Goal: Task Accomplishment & Management: Manage account settings

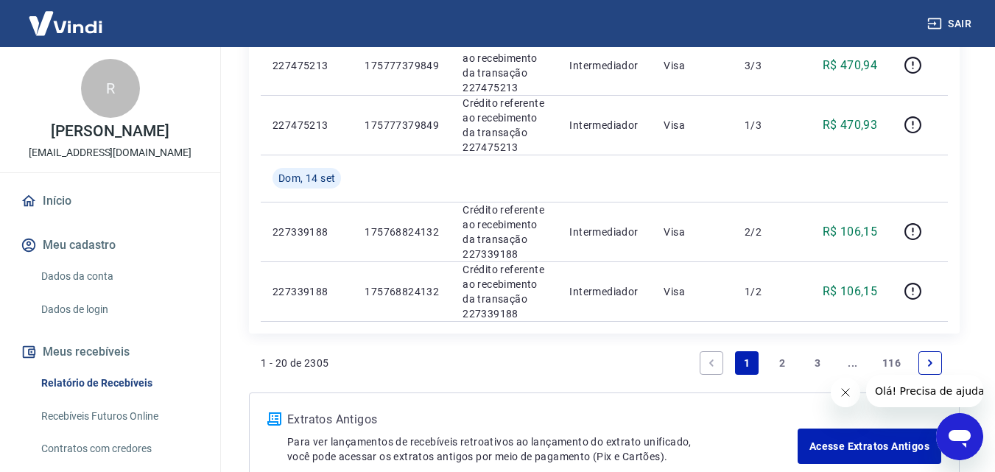
scroll to position [1378, 0]
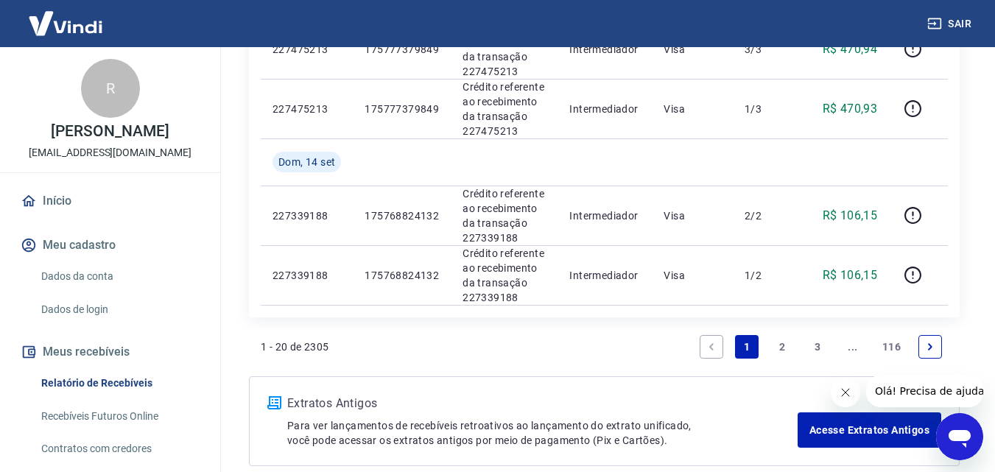
click at [840, 401] on button "Fechar mensagem da empresa" at bounding box center [844, 392] width 29 height 29
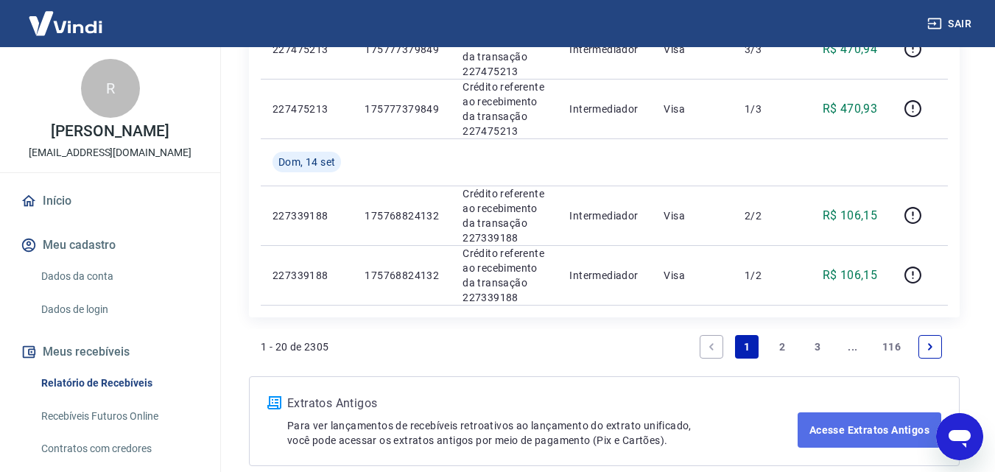
click at [847, 412] on link "Acesse Extratos Antigos" at bounding box center [870, 429] width 144 height 35
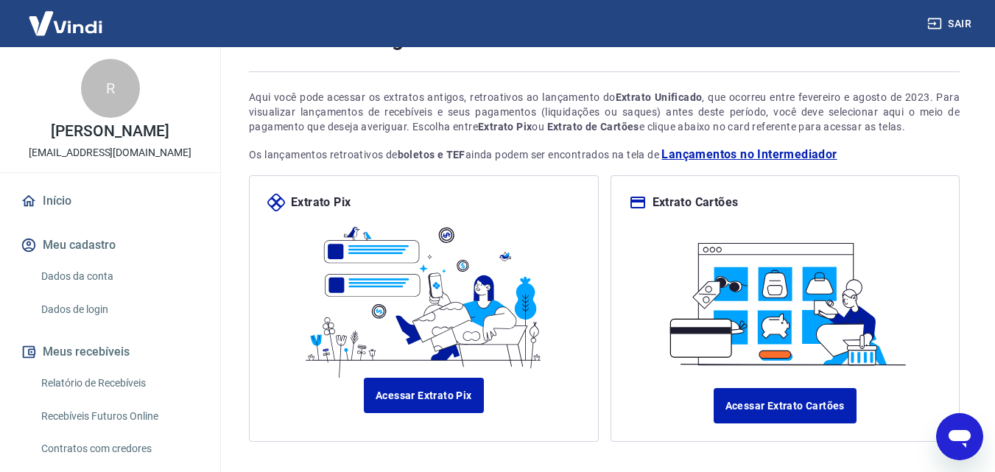
scroll to position [139, 0]
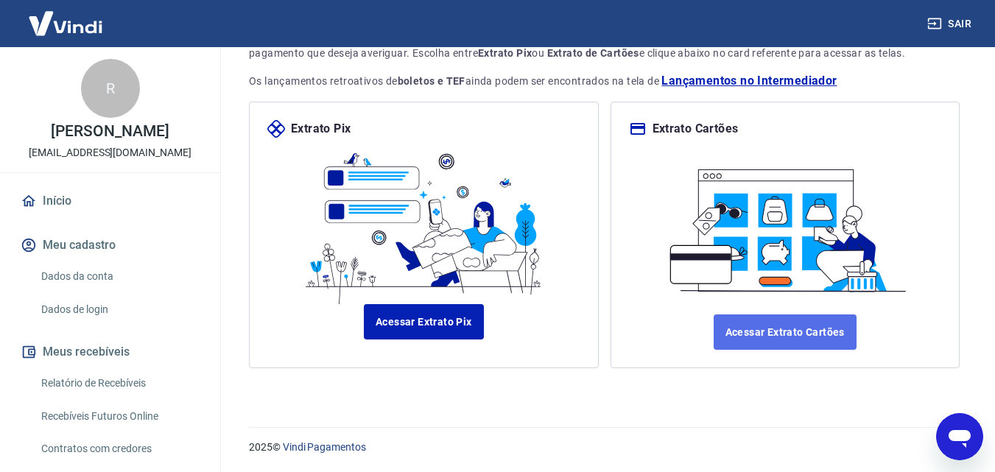
click at [801, 333] on link "Acessar Extrato Cartões" at bounding box center [785, 331] width 143 height 35
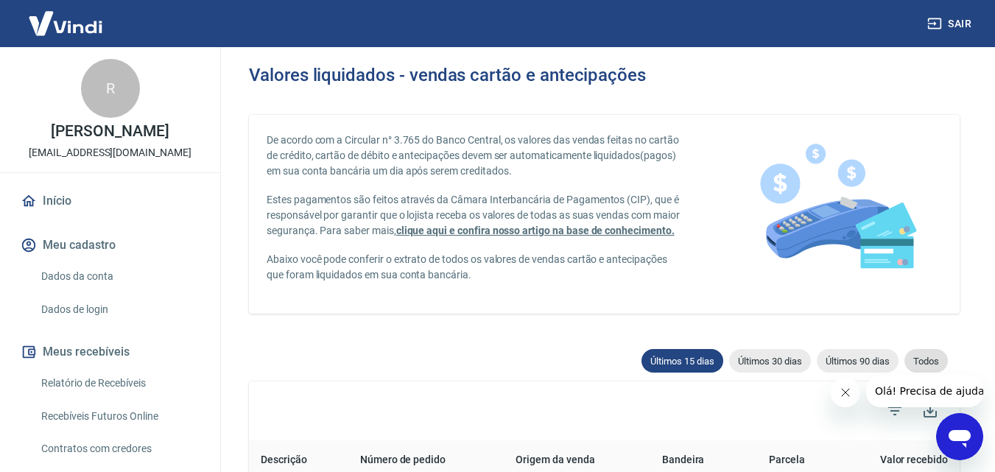
click at [940, 370] on div "Todos" at bounding box center [925, 361] width 43 height 24
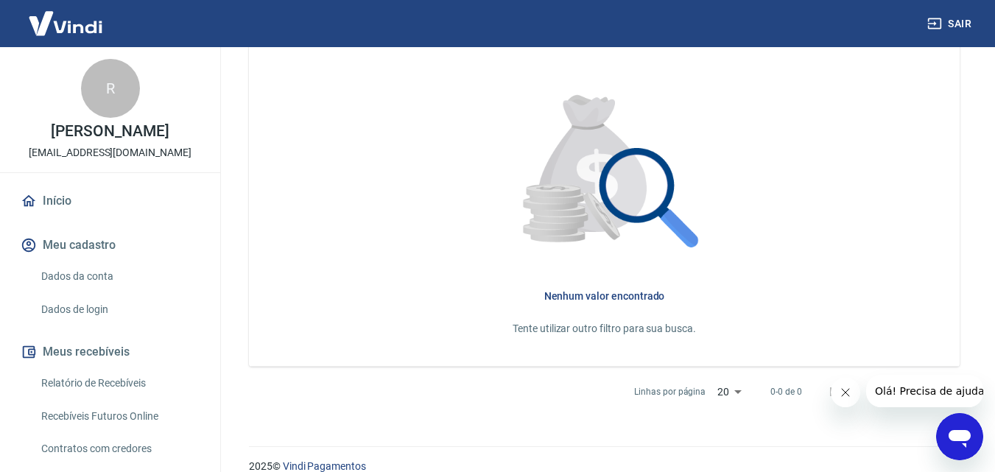
scroll to position [221, 0]
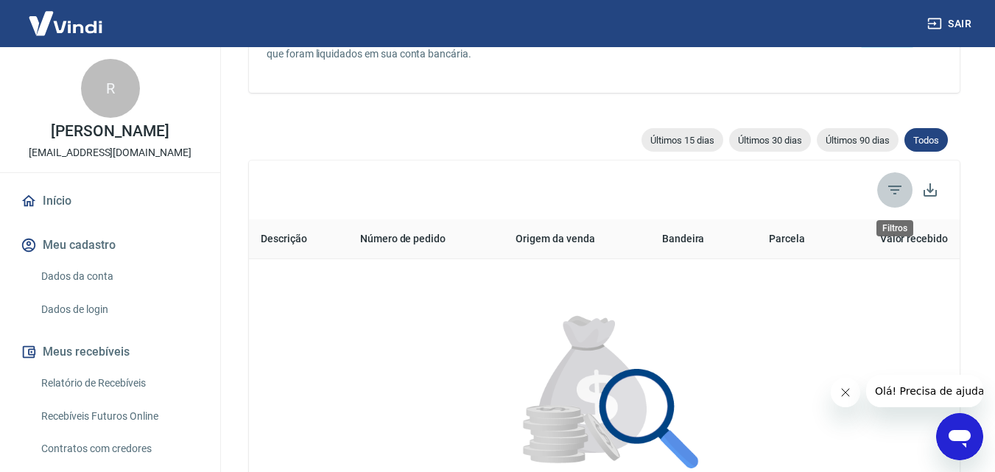
click at [884, 183] on span "Filtros" at bounding box center [894, 189] width 35 height 35
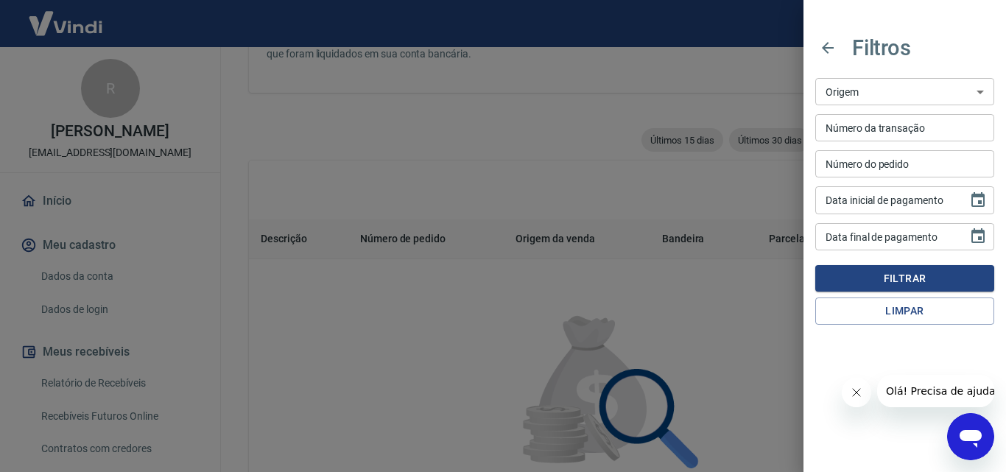
click at [447, 169] on div at bounding box center [503, 236] width 1006 height 472
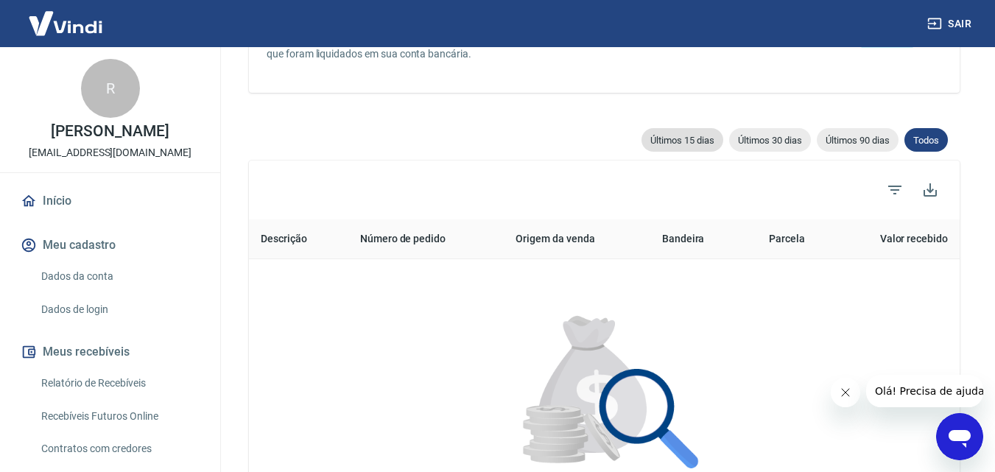
click at [661, 146] on span "Últimos 15 dias" at bounding box center [682, 140] width 82 height 11
type input "09/09/2025"
type input "24/09/2025"
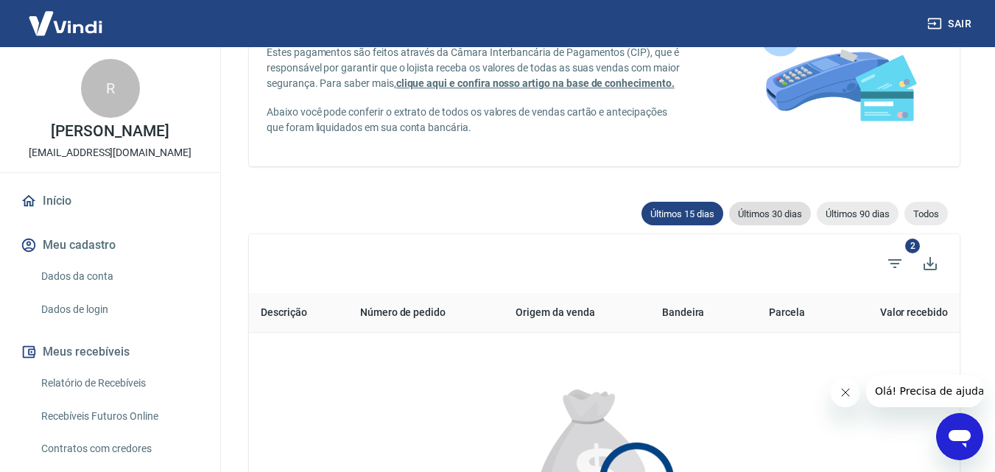
click at [767, 225] on div "Últimos 30 dias" at bounding box center [770, 214] width 82 height 24
type input "25/08/2025"
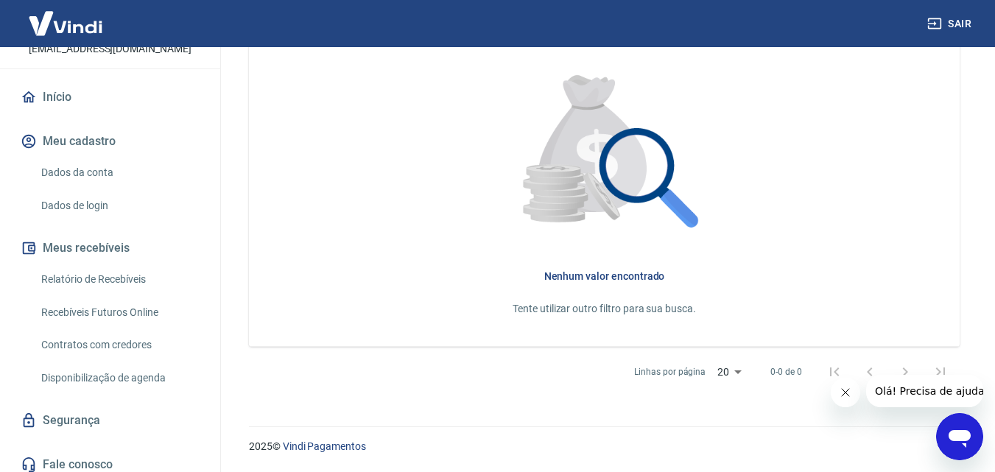
scroll to position [113, 0]
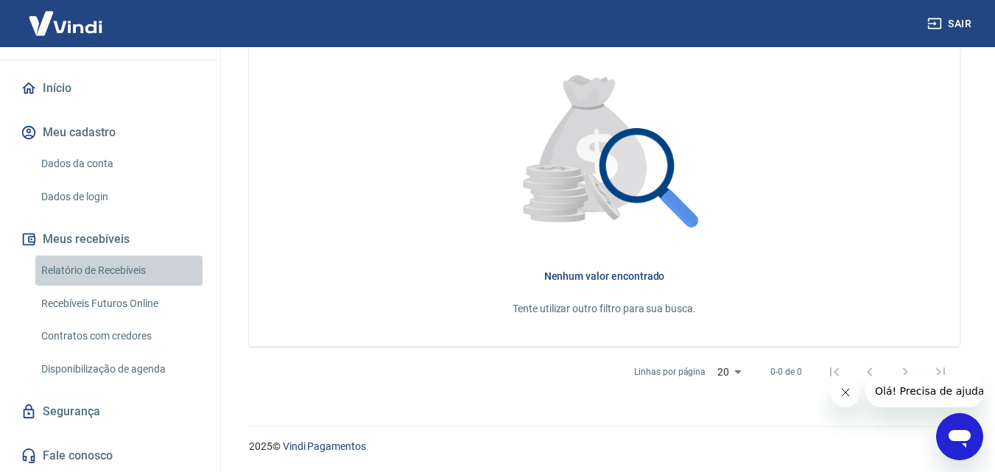
click at [122, 267] on link "Relatório de Recebíveis" at bounding box center [118, 271] width 167 height 30
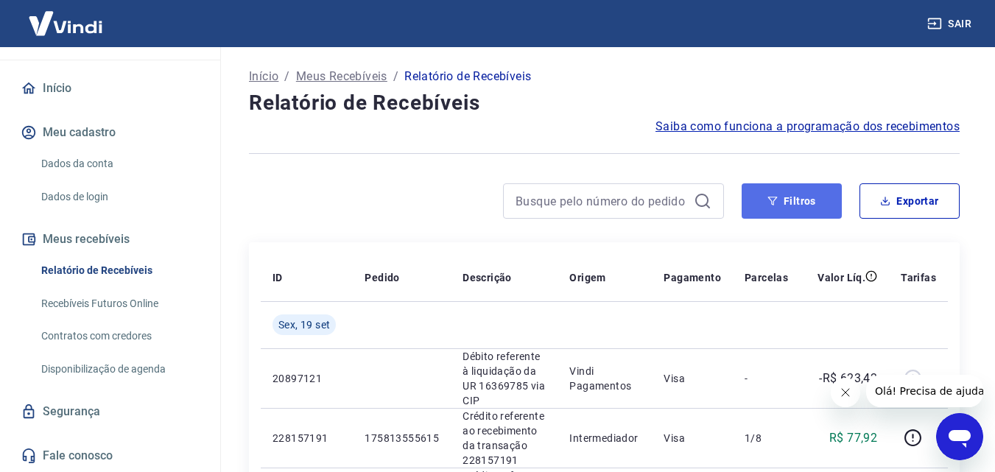
click at [814, 203] on button "Filtros" at bounding box center [792, 200] width 100 height 35
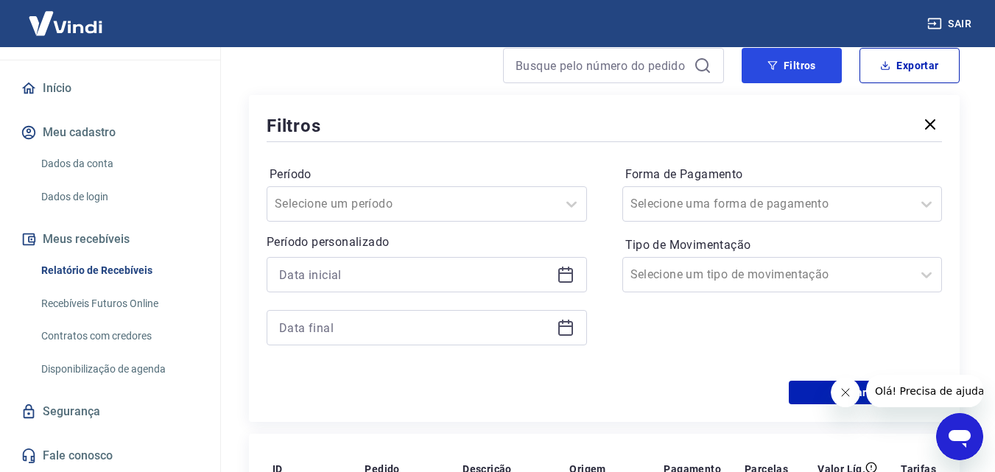
scroll to position [147, 0]
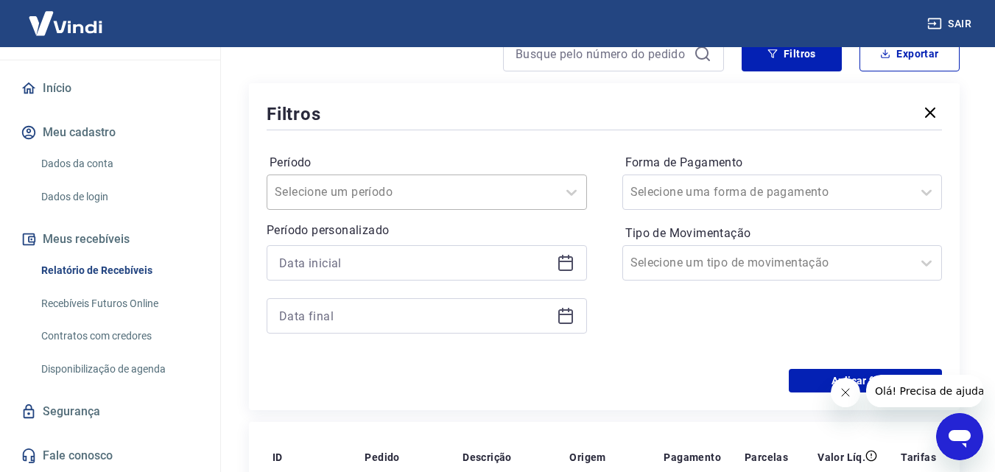
drag, startPoint x: 391, startPoint y: 189, endPoint x: 404, endPoint y: 186, distance: 12.9
click at [404, 187] on input "Período" at bounding box center [349, 192] width 149 height 18
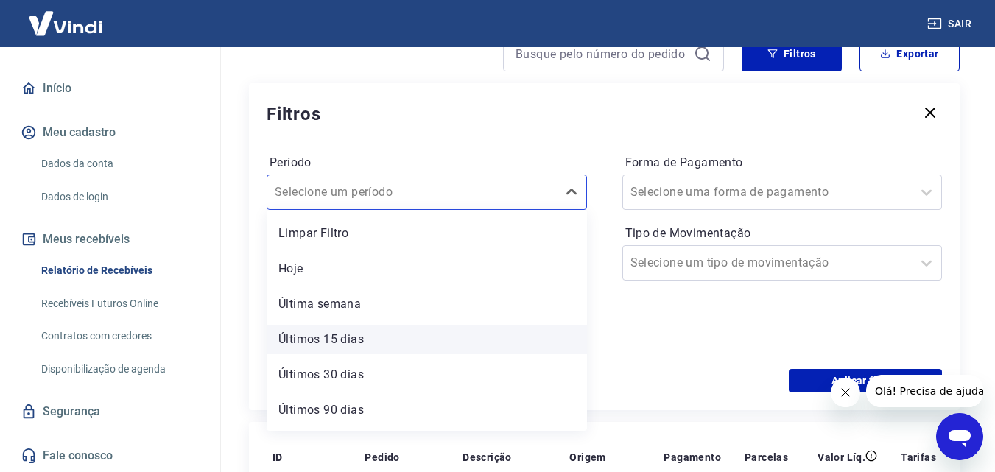
scroll to position [32, 0]
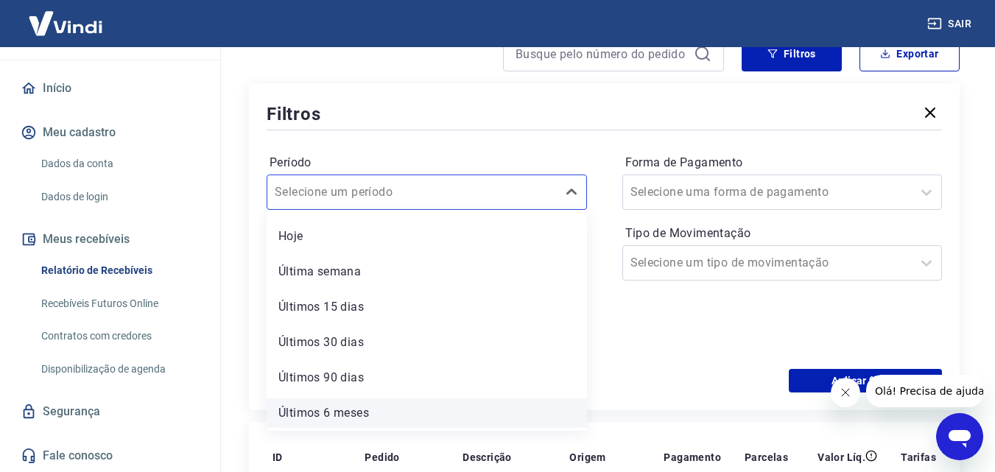
click at [395, 409] on div "Últimos 6 meses" at bounding box center [427, 412] width 320 height 29
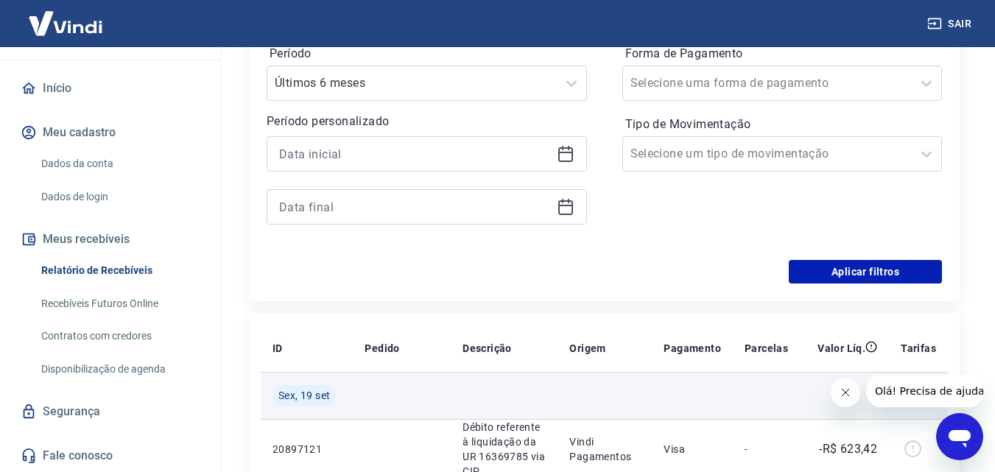
scroll to position [368, 0]
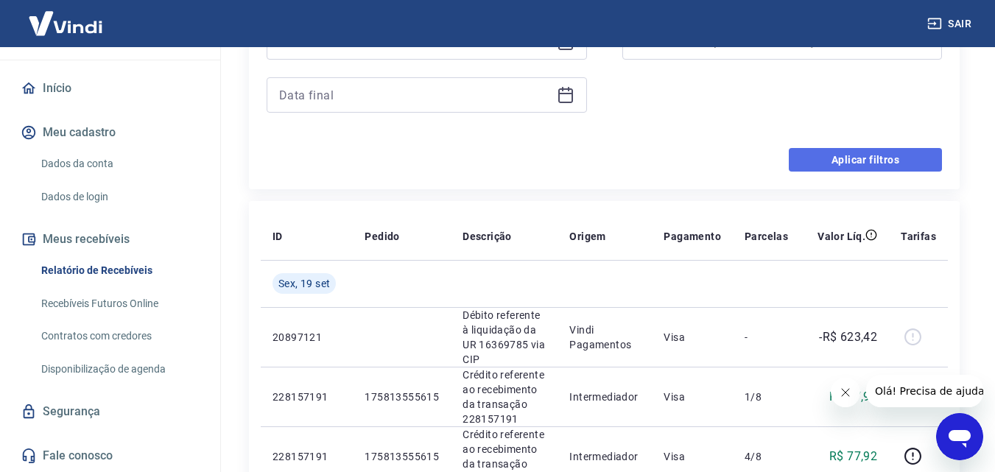
click at [907, 162] on button "Aplicar filtros" at bounding box center [865, 160] width 153 height 24
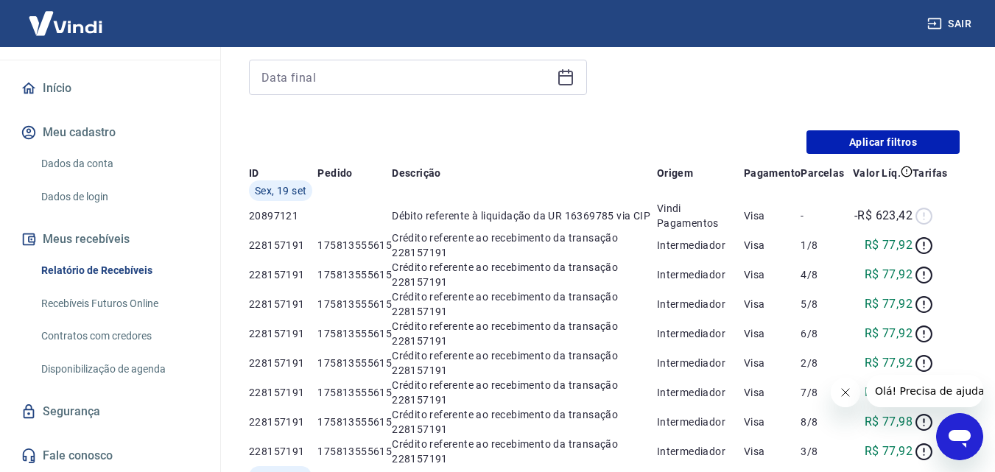
click at [833, 393] on button "Fechar mensagem da empresa" at bounding box center [844, 392] width 29 height 29
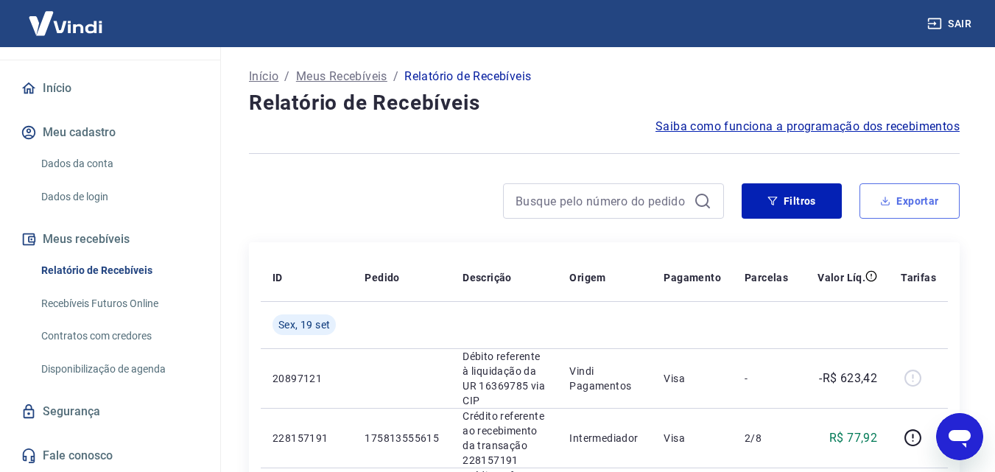
click at [899, 208] on button "Exportar" at bounding box center [909, 200] width 100 height 35
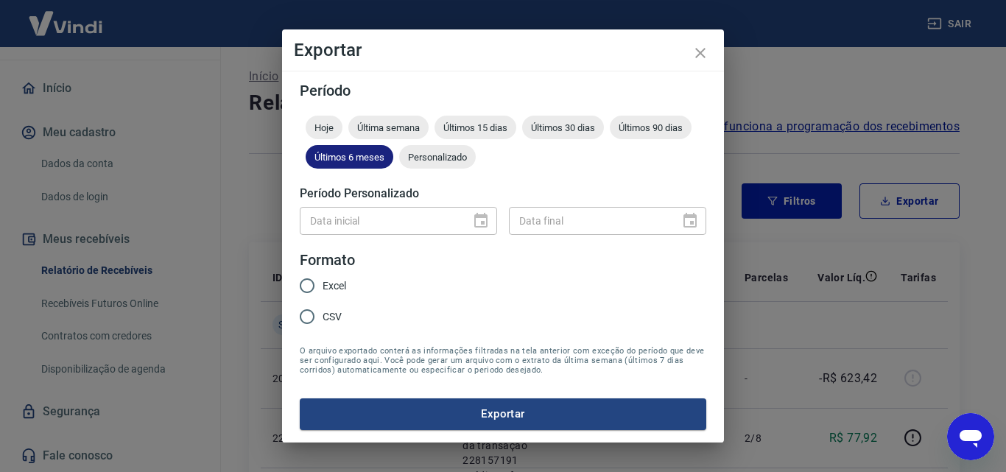
click at [367, 159] on span "Últimos 6 meses" at bounding box center [350, 157] width 88 height 11
click at [305, 286] on input "Excel" at bounding box center [307, 285] width 31 height 31
radio input "true"
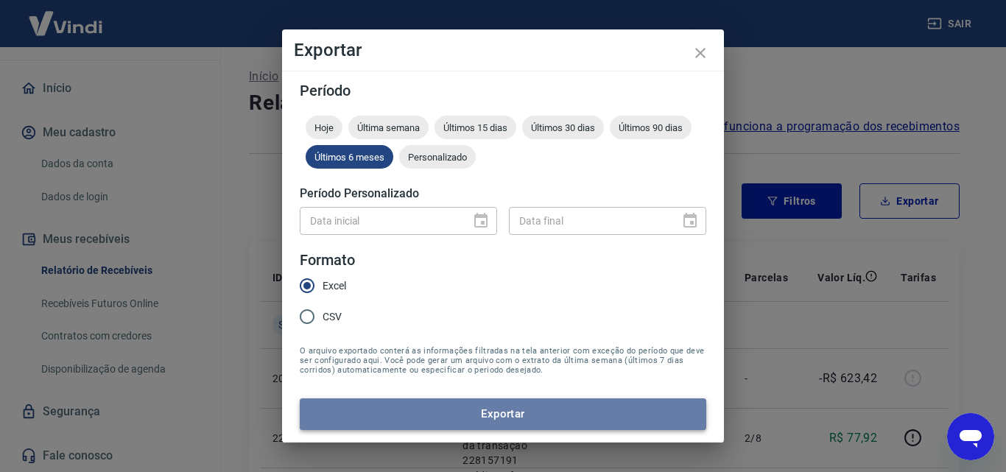
click at [510, 407] on button "Exportar" at bounding box center [503, 413] width 407 height 31
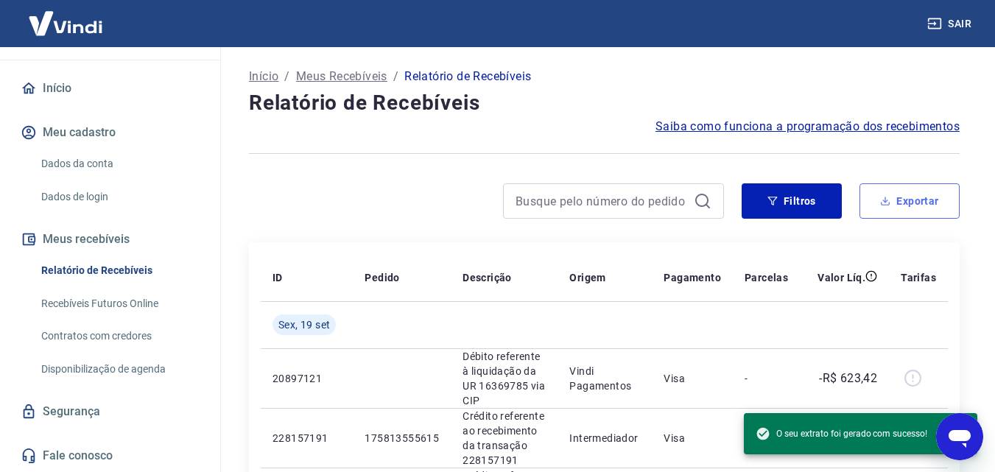
click at [921, 208] on button "Exportar" at bounding box center [909, 200] width 100 height 35
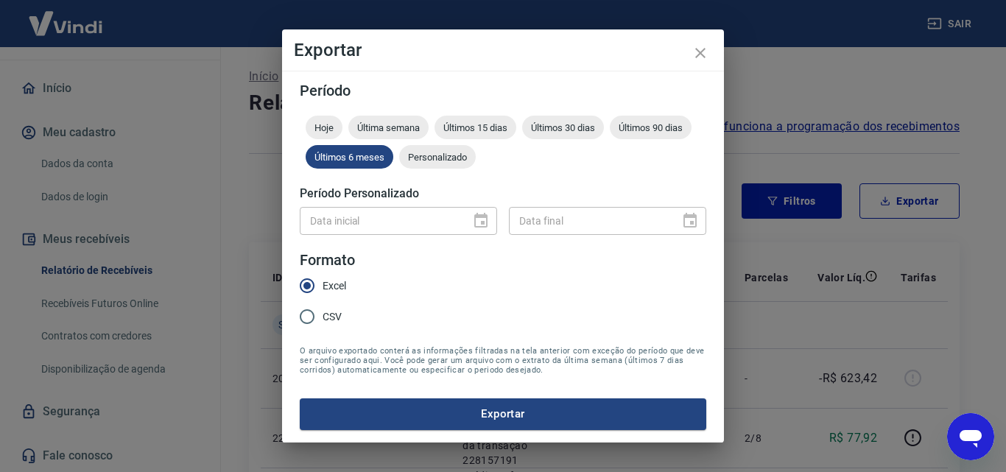
click at [330, 320] on span "CSV" at bounding box center [332, 316] width 19 height 15
click at [323, 320] on input "CSV" at bounding box center [307, 316] width 31 height 31
radio input "true"
click at [447, 409] on button "Exportar" at bounding box center [503, 413] width 407 height 31
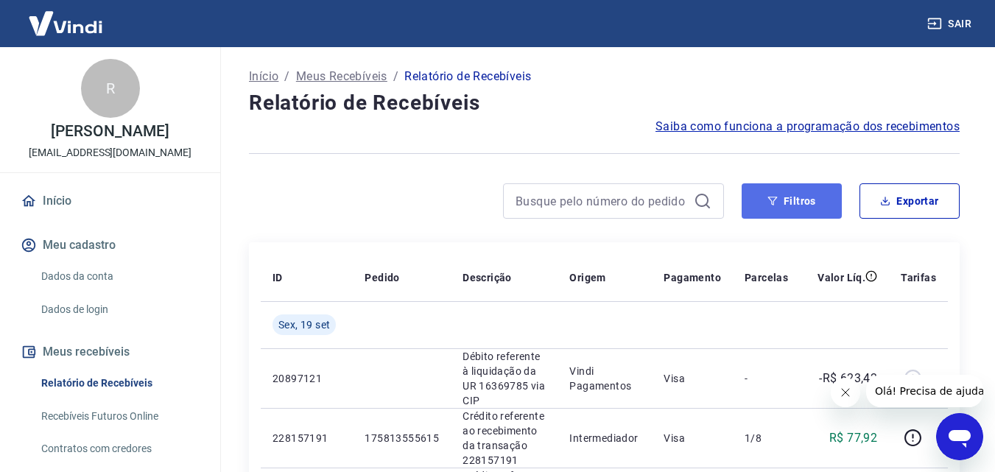
click at [795, 201] on button "Filtros" at bounding box center [792, 200] width 100 height 35
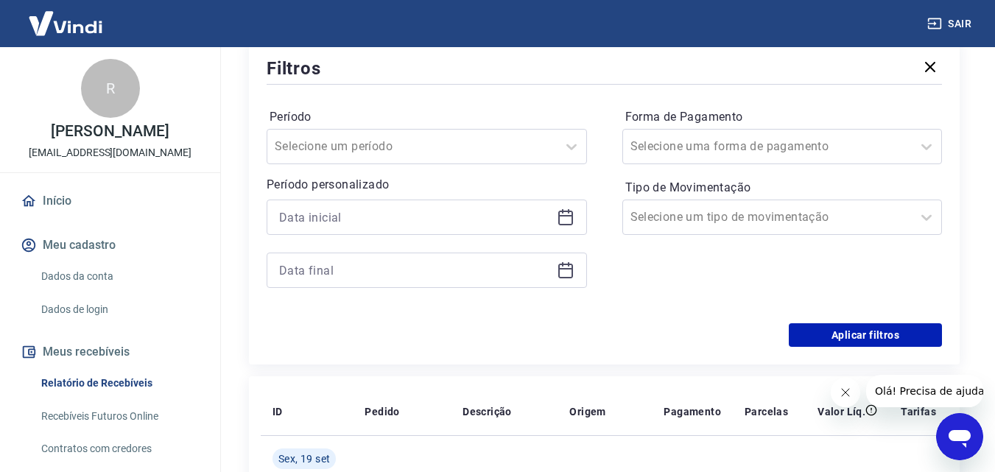
scroll to position [221, 0]
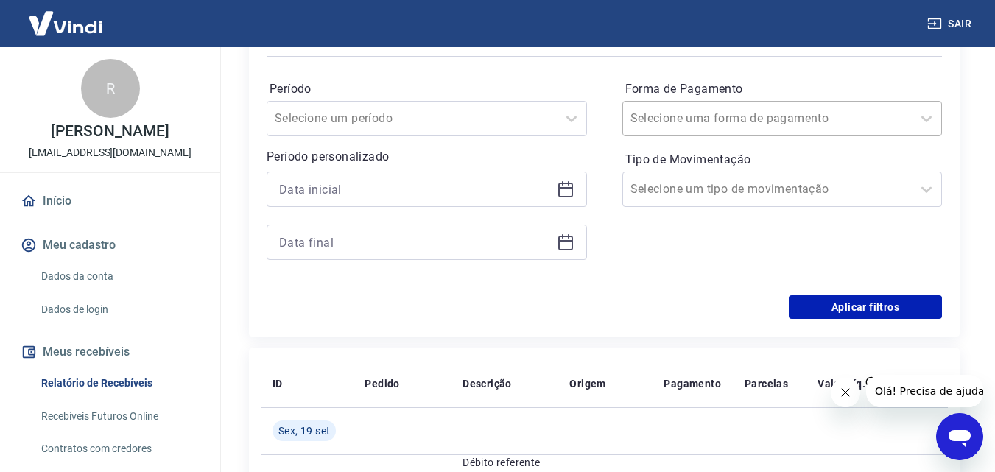
click at [784, 114] on div at bounding box center [767, 118] width 275 height 21
click at [719, 200] on div "Selecione um tipo de movimentação" at bounding box center [767, 189] width 289 height 27
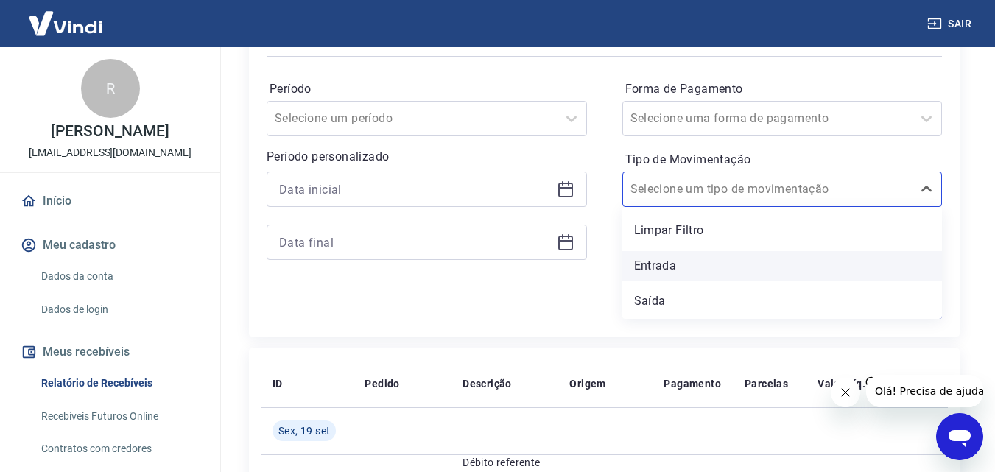
click at [695, 272] on div "Entrada" at bounding box center [782, 265] width 320 height 29
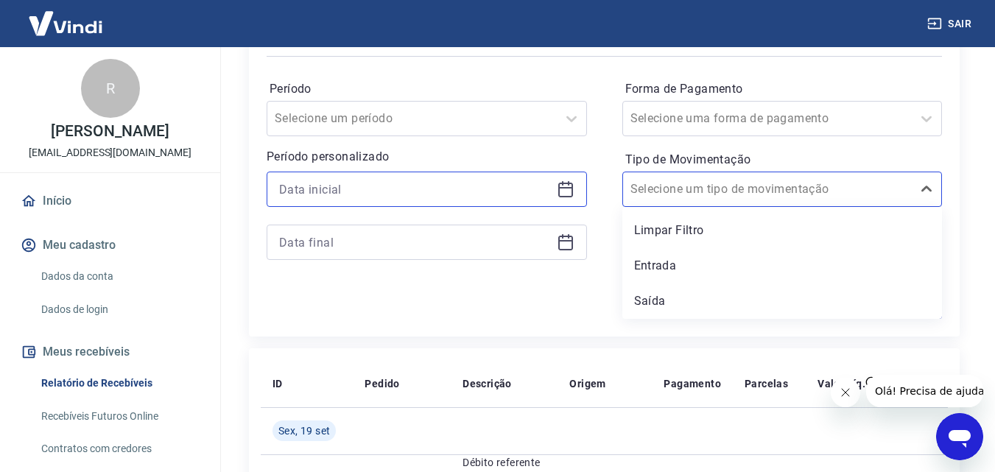
click at [467, 196] on input at bounding box center [415, 189] width 272 height 22
click at [564, 188] on icon at bounding box center [565, 187] width 15 height 1
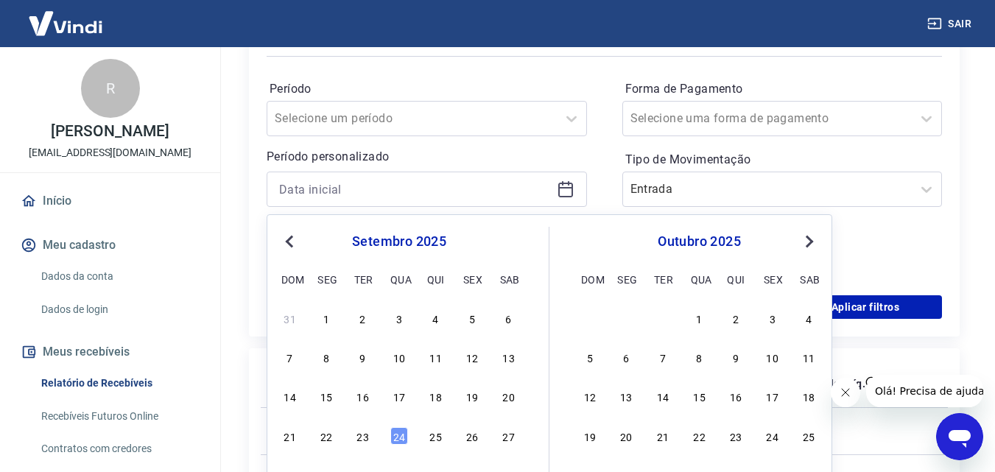
click at [301, 247] on div "setembro 2025" at bounding box center [399, 242] width 240 height 18
click at [281, 244] on button "Previous Month" at bounding box center [290, 242] width 18 height 18
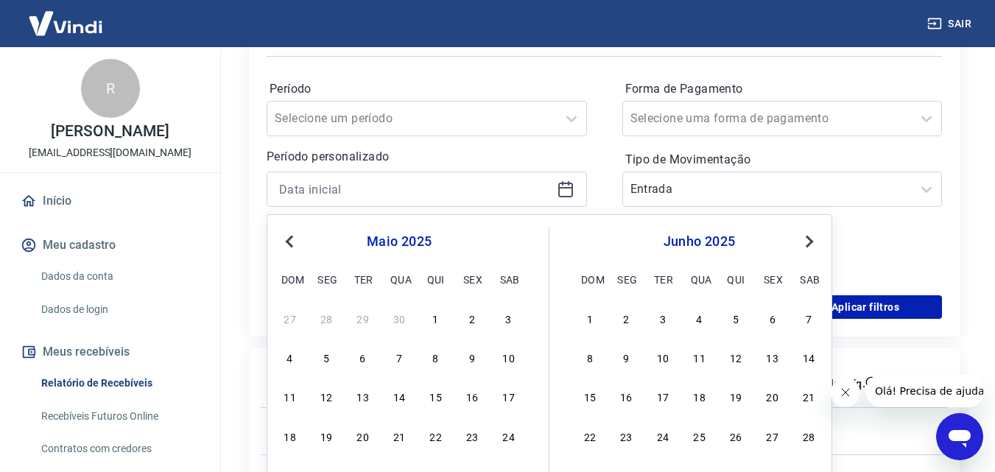
click at [281, 244] on button "Previous Month" at bounding box center [290, 242] width 18 height 18
click at [360, 317] on div "1" at bounding box center [363, 318] width 18 height 18
click at [808, 241] on div "Forma de Pagamento Selecione uma forma de pagamento Tipo de Movimentação Entrada" at bounding box center [782, 177] width 320 height 200
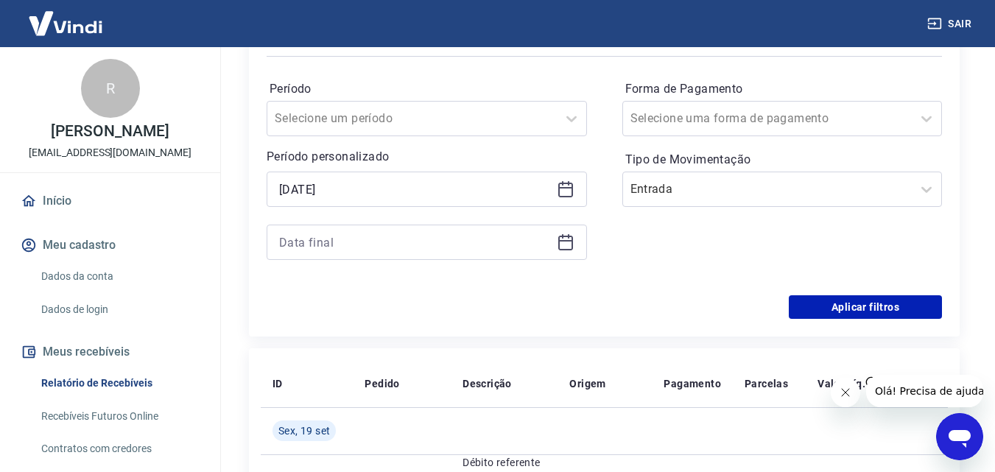
type input "01/04/2025"
click at [554, 242] on div at bounding box center [427, 242] width 320 height 35
click at [560, 242] on icon at bounding box center [566, 242] width 18 height 18
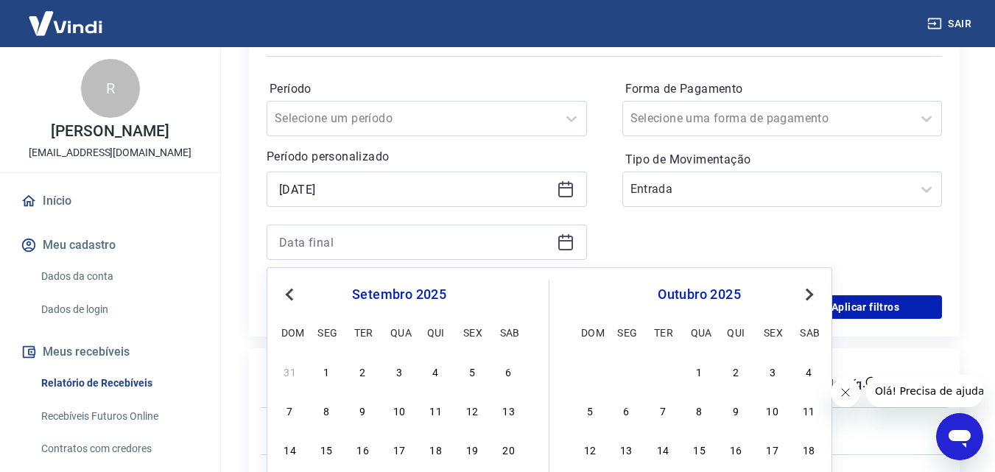
click at [817, 296] on button "Next Month" at bounding box center [810, 295] width 18 height 18
click at [291, 291] on span "Previous Month" at bounding box center [291, 294] width 0 height 17
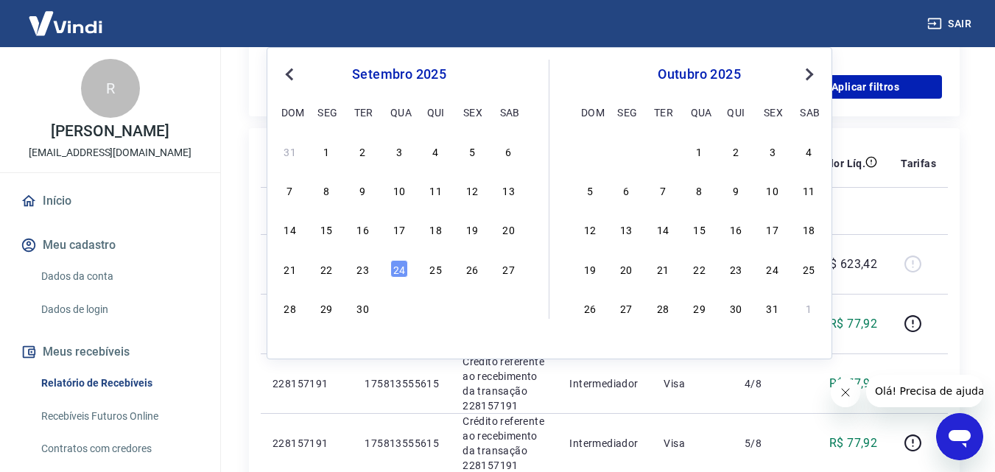
scroll to position [442, 0]
click at [401, 266] on div "24" at bounding box center [399, 268] width 18 height 18
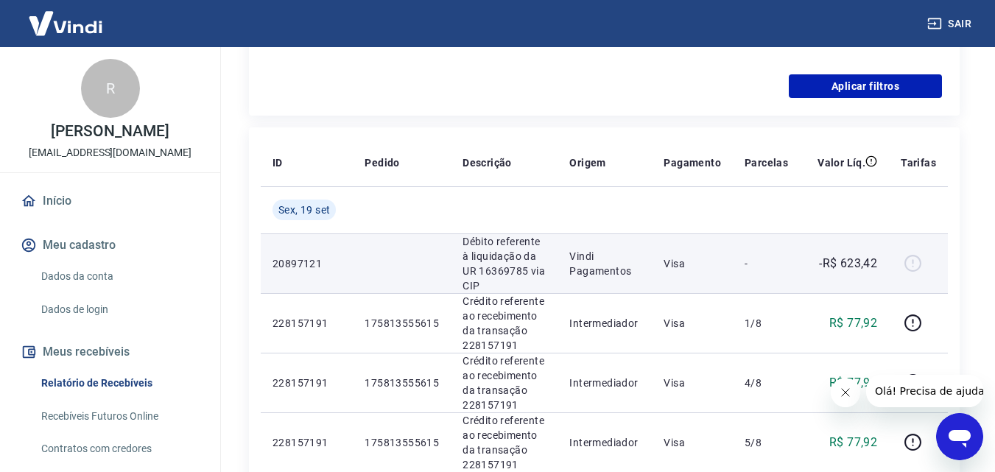
type input "24/09/2025"
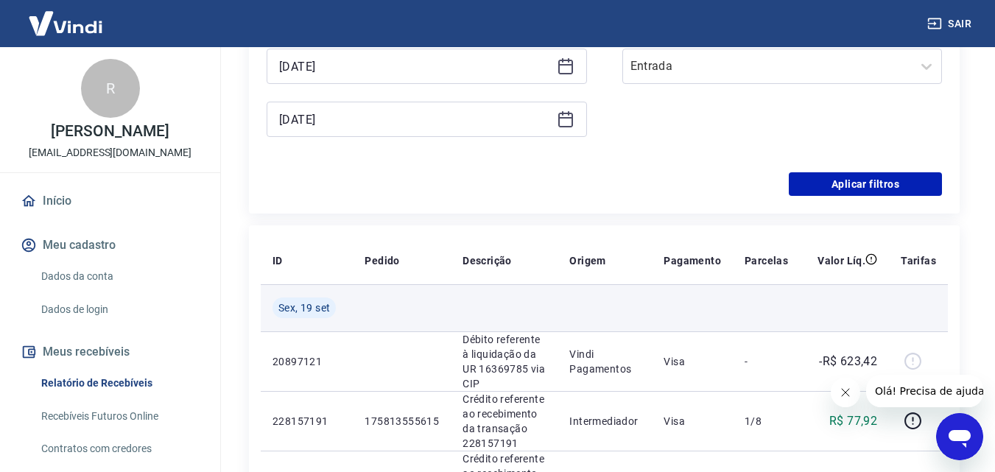
scroll to position [221, 0]
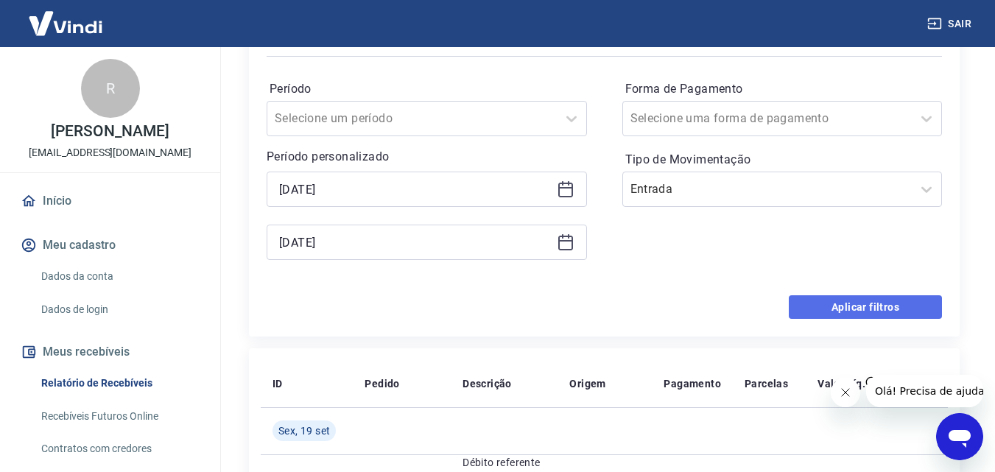
click at [876, 302] on button "Aplicar filtros" at bounding box center [865, 307] width 153 height 24
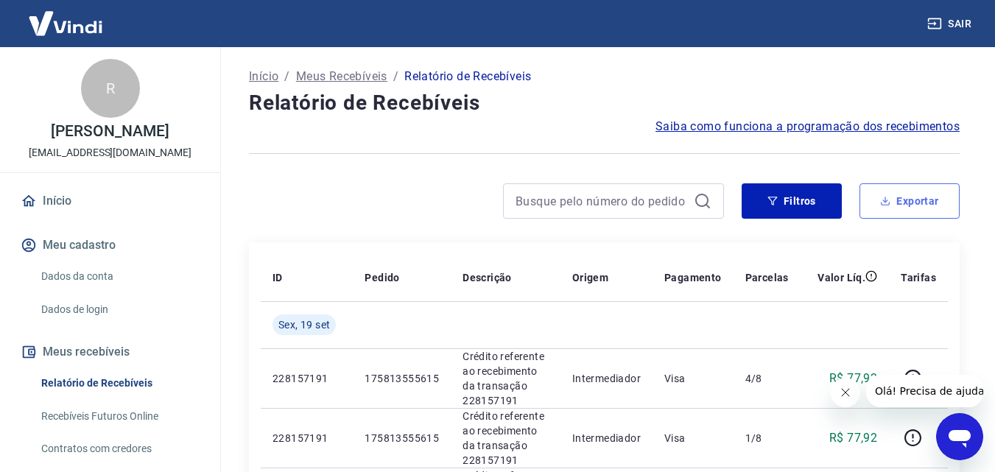
click at [904, 194] on button "Exportar" at bounding box center [909, 200] width 100 height 35
type input "01/04/2025"
type input "24/09/2025"
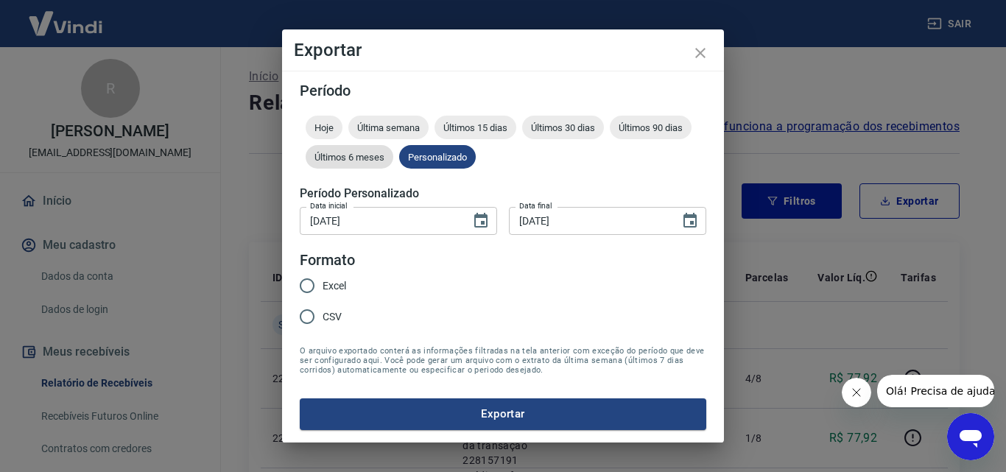
click at [342, 158] on span "Últimos 6 meses" at bounding box center [350, 157] width 88 height 11
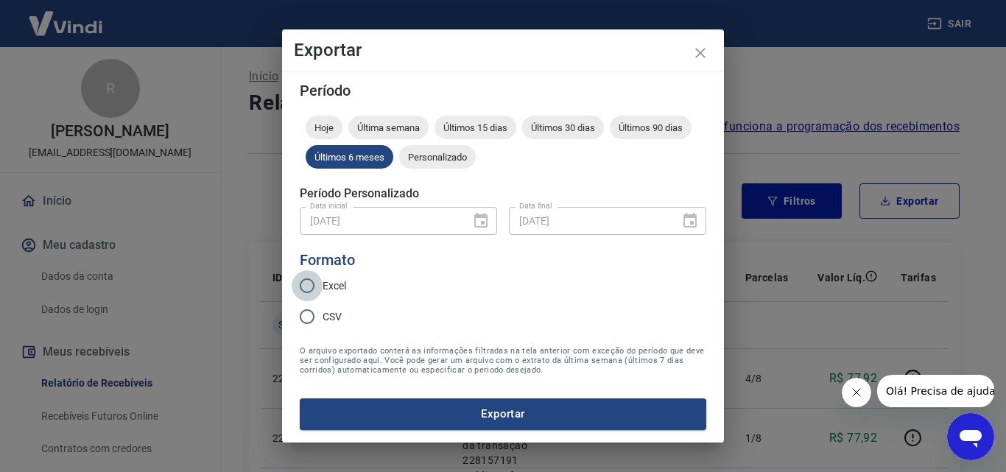
click at [301, 285] on input "Excel" at bounding box center [307, 285] width 31 height 31
radio input "true"
click at [522, 418] on button "Exportar" at bounding box center [503, 413] width 407 height 31
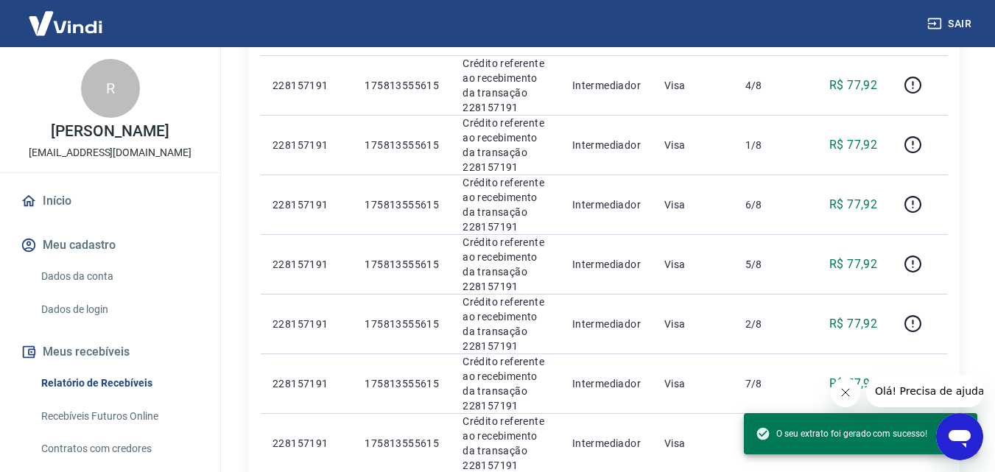
scroll to position [147, 0]
